Goal: Task Accomplishment & Management: Complete application form

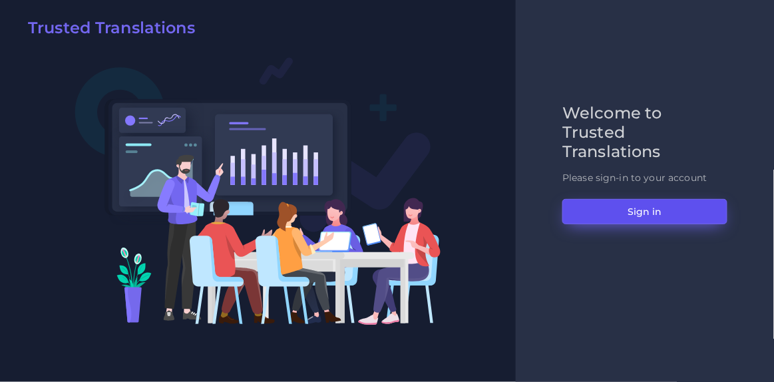
click at [652, 213] on button "Sign in" at bounding box center [644, 211] width 165 height 25
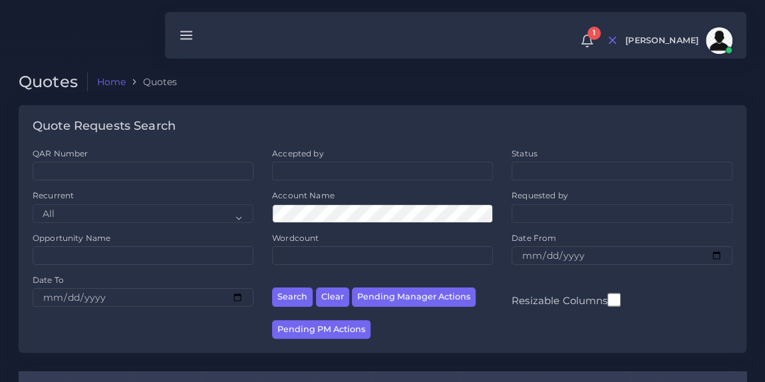
click at [103, 31] on div at bounding box center [382, 34] width 765 height 68
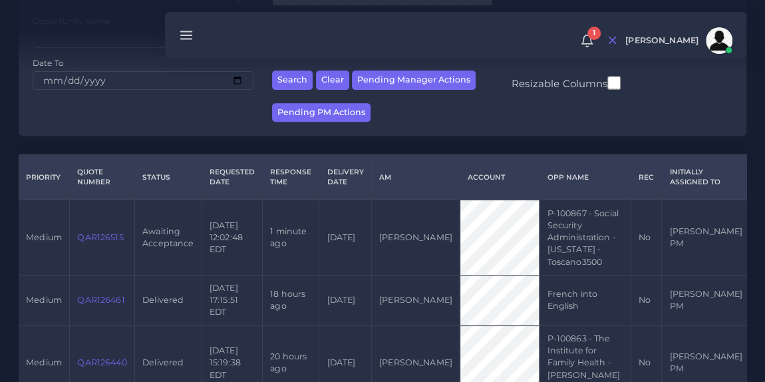
scroll to position [256, 0]
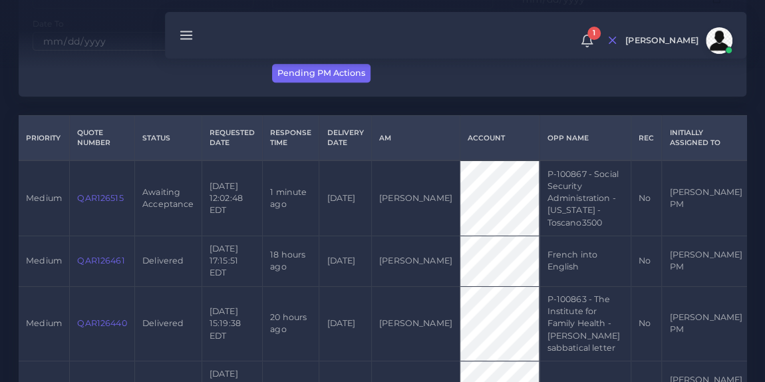
click at [106, 196] on link "QAR126515" at bounding box center [100, 198] width 46 height 10
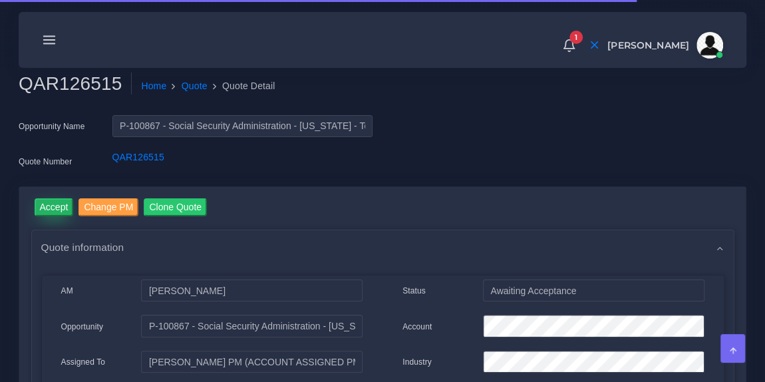
click at [50, 203] on input "Accept" at bounding box center [54, 207] width 39 height 18
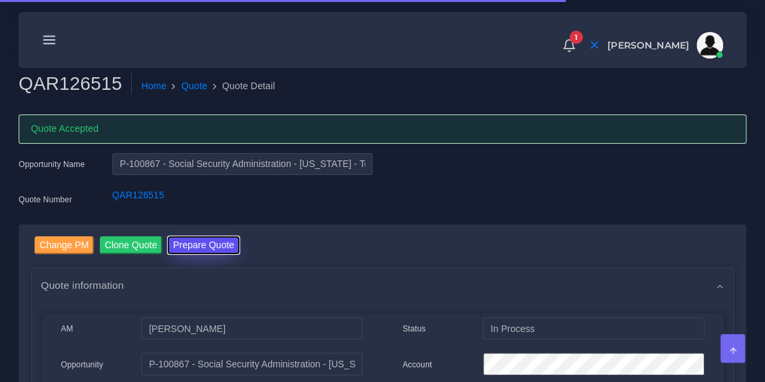
click at [186, 241] on button "Prepare Quote" at bounding box center [204, 245] width 72 height 18
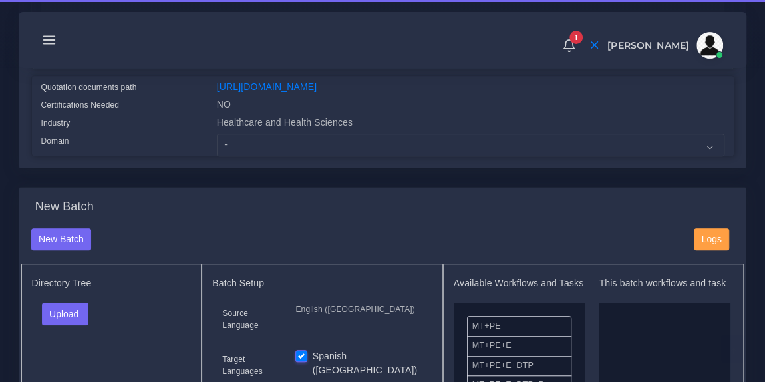
scroll to position [336, 0]
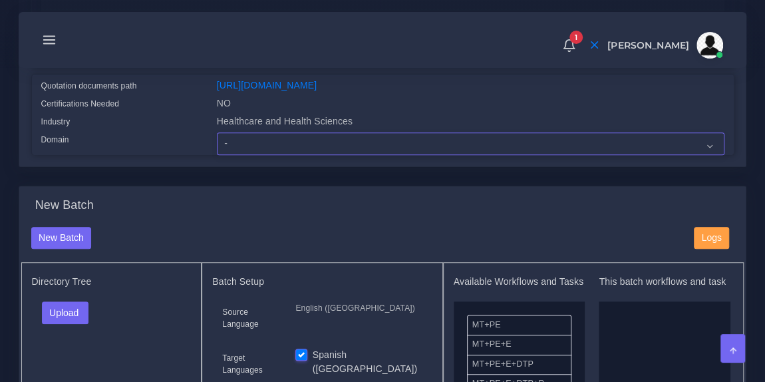
click at [286, 150] on select "- Advertising and Media Agriculture, Forestry and Fishing Architecture, Buildin…" at bounding box center [471, 143] width 508 height 23
select select "Healthcare and Health Sciences"
click at [217, 141] on select "- Advertising and Media Agriculture, Forestry and Fishing Architecture, Buildin…" at bounding box center [471, 143] width 508 height 23
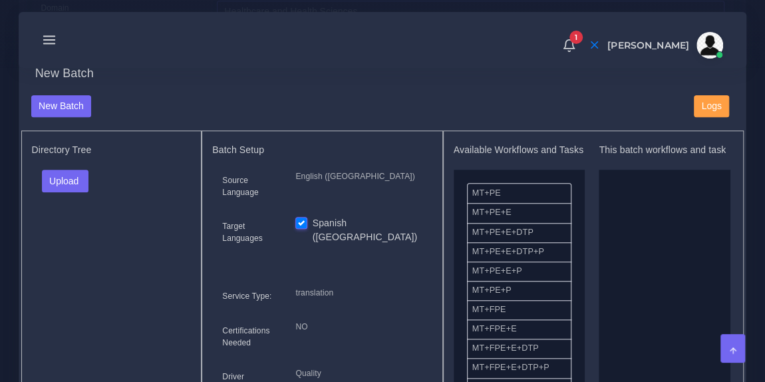
scroll to position [475, 0]
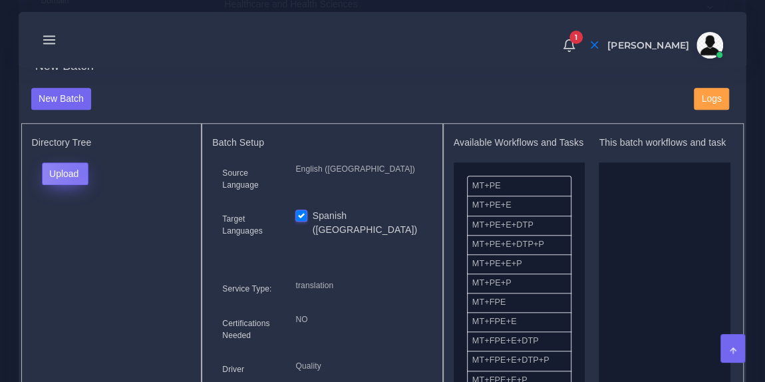
click at [81, 179] on button "Upload" at bounding box center [65, 173] width 47 height 23
click at [83, 228] on label "Files" at bounding box center [89, 223] width 92 height 17
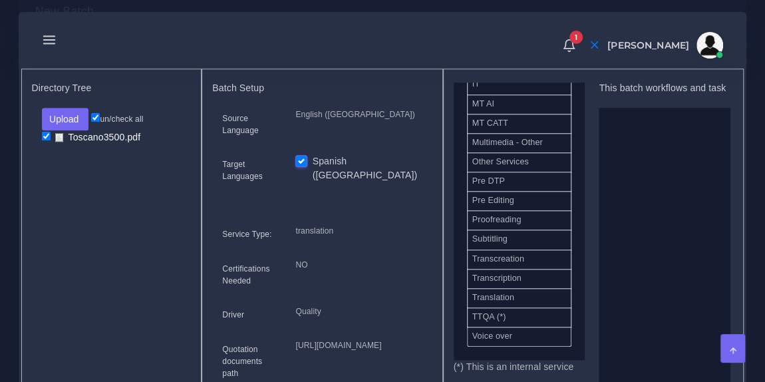
scroll to position [533, 0]
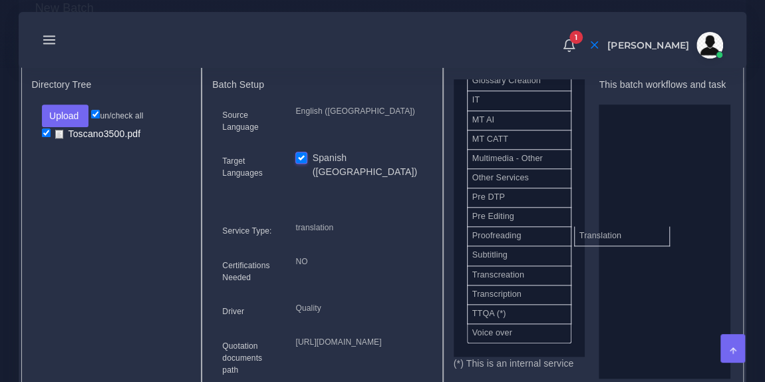
drag, startPoint x: 538, startPoint y: 297, endPoint x: 652, endPoint y: 228, distance: 132.9
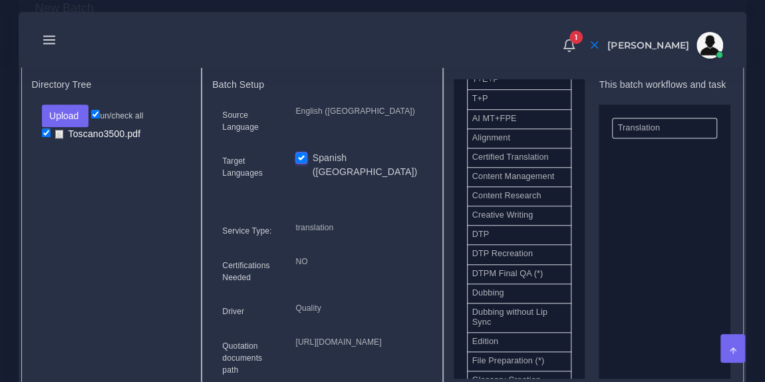
scroll to position [359, 0]
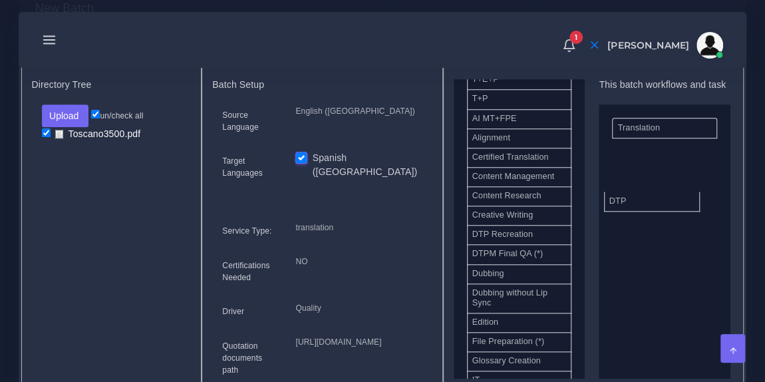
drag, startPoint x: 531, startPoint y: 242, endPoint x: 674, endPoint y: 203, distance: 148.4
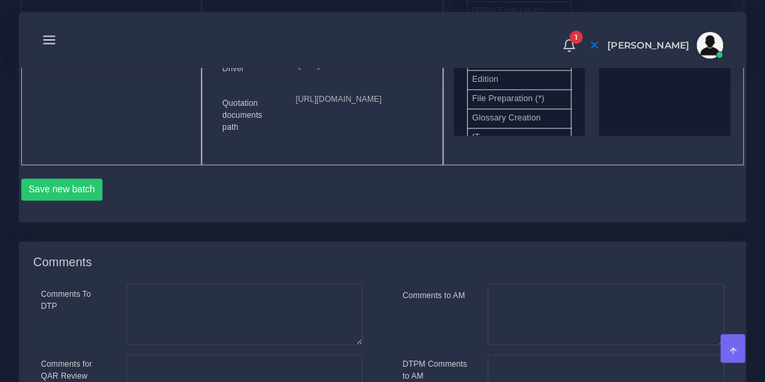
scroll to position [793, 0]
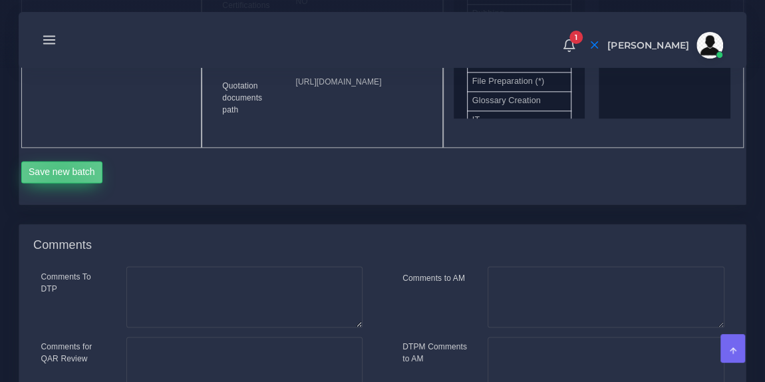
click at [60, 184] on button "Save new batch" at bounding box center [62, 172] width 82 height 23
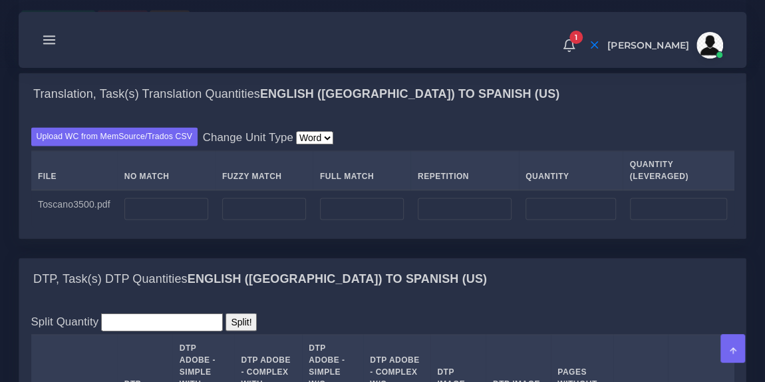
scroll to position [981, 0]
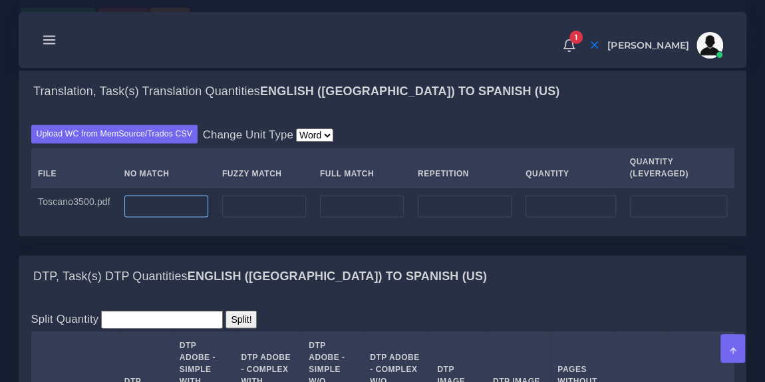
click at [175, 218] on input "number" at bounding box center [166, 206] width 84 height 23
type input "800"
click at [393, 187] on div "Upload WC from MemSource/Trados CSV Change Unit Type Word File No Match Fuzzy M…" at bounding box center [382, 174] width 727 height 123
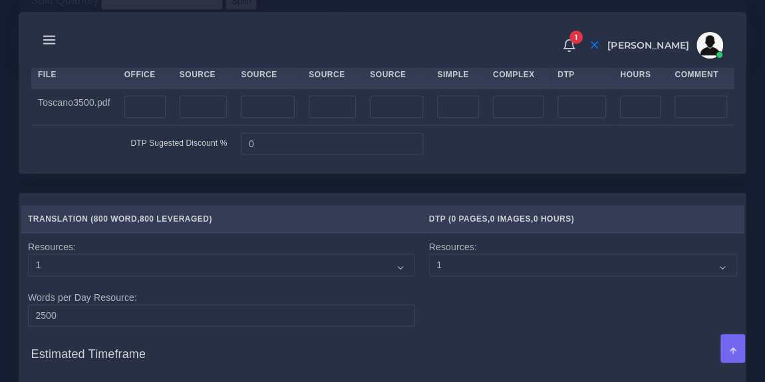
scroll to position [1304, 0]
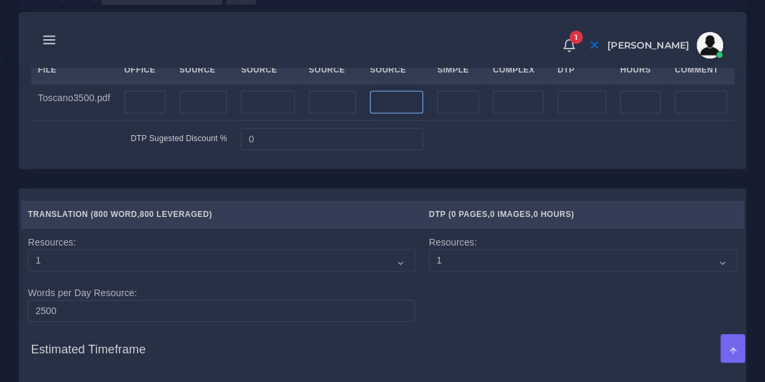
click at [390, 114] on input "number" at bounding box center [396, 102] width 53 height 23
type input "8"
click at [387, 56] on div "1 Notifications 1 New Driver Update: Extra Quality renamed to Quality Changed" at bounding box center [383, 40] width 710 height 47
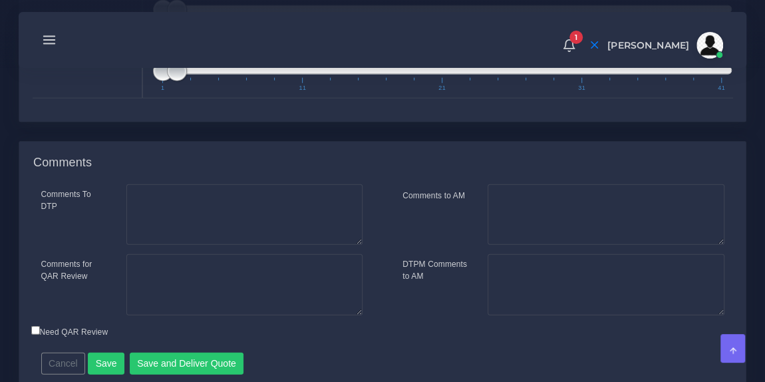
scroll to position [1741, 0]
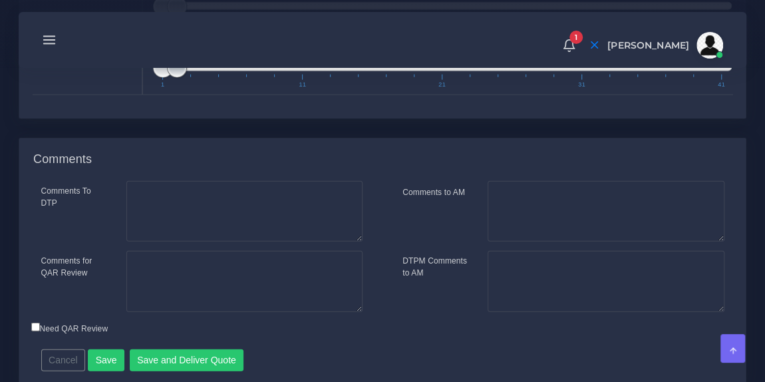
type input "1;3"
drag, startPoint x: 182, startPoint y: 127, endPoint x: 202, endPoint y: 129, distance: 20.7
click at [202, 88] on span "1 41 1 3 1 — 3 1 11 21 31 41" at bounding box center [442, 64] width 579 height 47
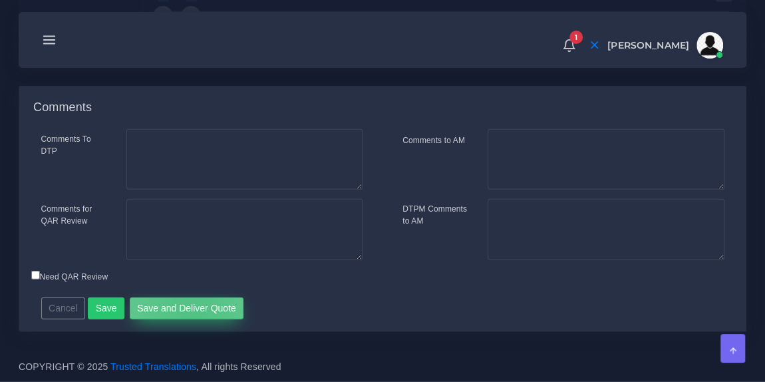
click at [186, 319] on button "Save and Deliver Quote" at bounding box center [187, 309] width 114 height 23
